Goal: Task Accomplishment & Management: Manage account settings

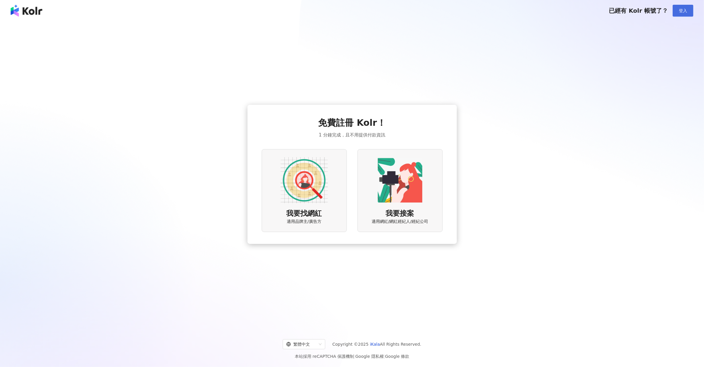
click at [677, 14] on button "登入" at bounding box center [683, 11] width 21 height 12
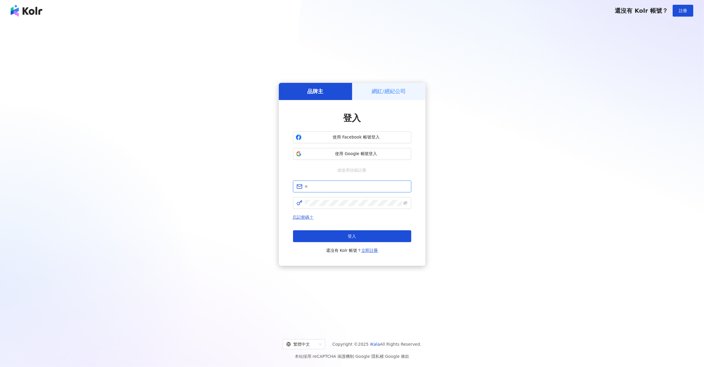
click at [331, 188] on input "text" at bounding box center [356, 186] width 103 height 7
click at [379, 85] on div "網紅/經紀公司" at bounding box center [388, 91] width 73 height 17
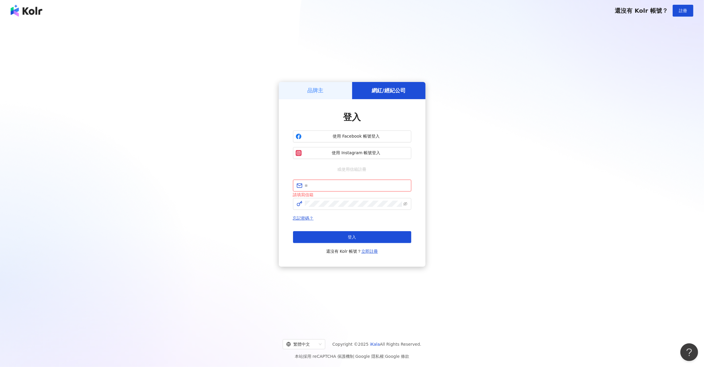
click at [335, 184] on input "text" at bounding box center [356, 185] width 103 height 7
type input "**********"
click at [367, 240] on button "登入" at bounding box center [352, 237] width 118 height 12
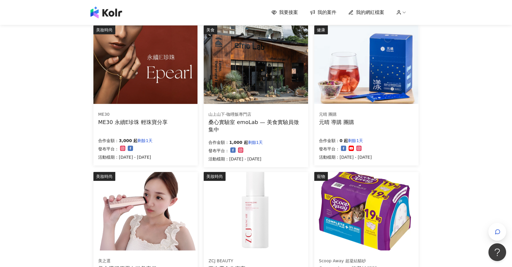
scroll to position [64, 0]
